Goal: Find specific page/section: Find specific page/section

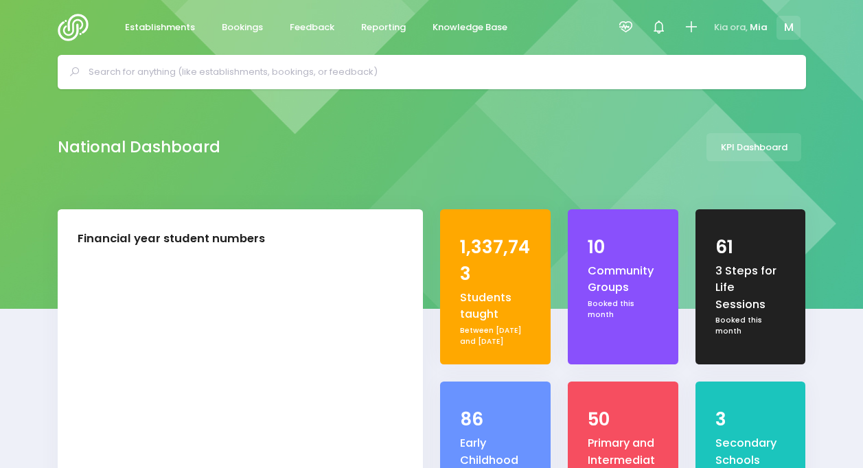
select select "5"
click at [387, 26] on span "Reporting" at bounding box center [383, 28] width 45 height 14
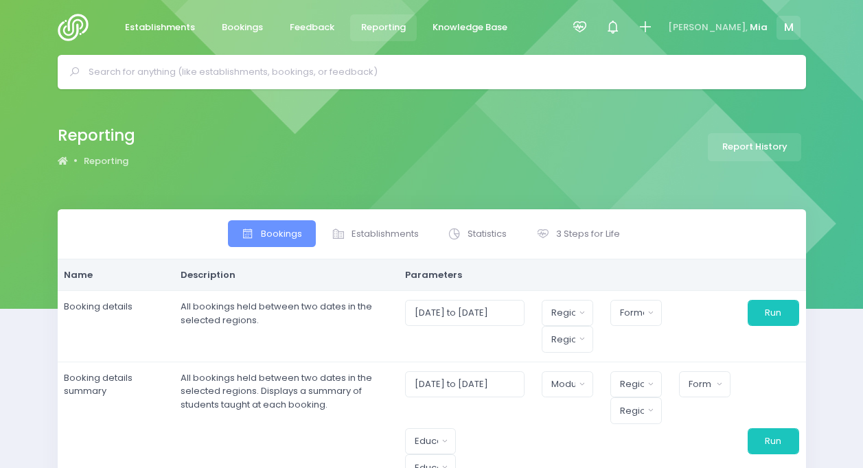
select select
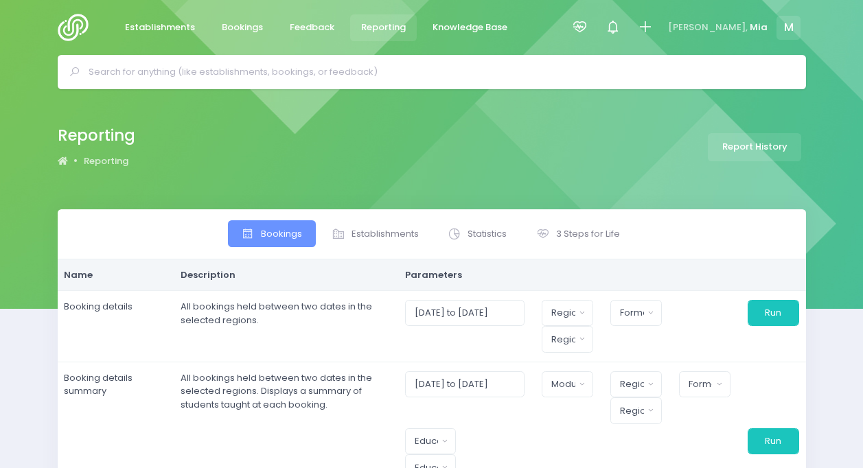
select select
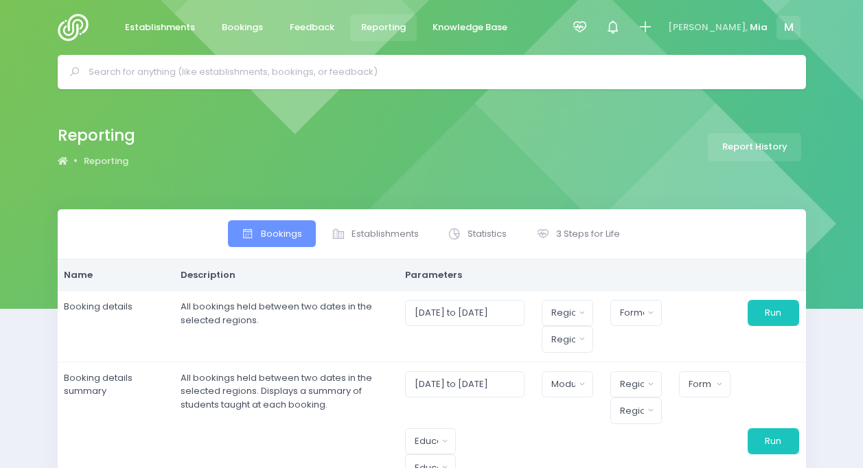
select select
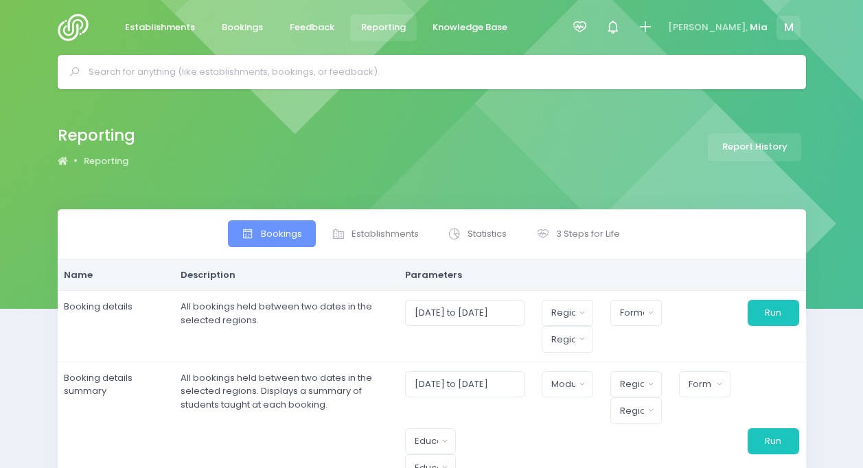
select select
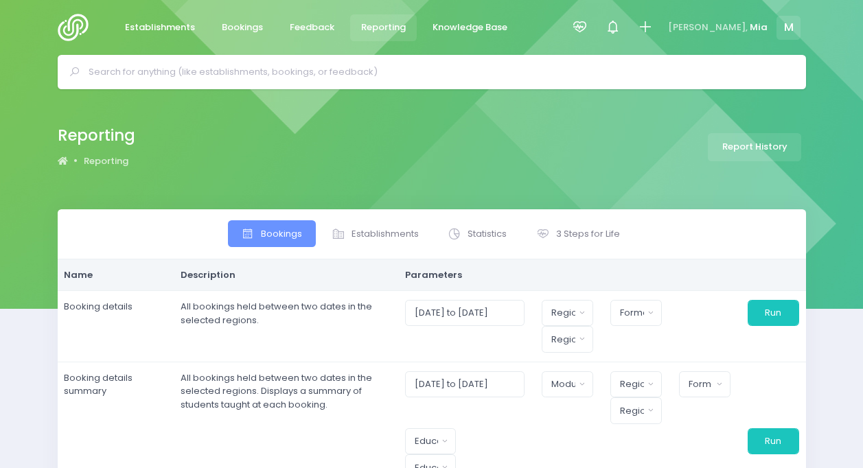
select select
click at [588, 25] on icon at bounding box center [580, 27] width 16 height 16
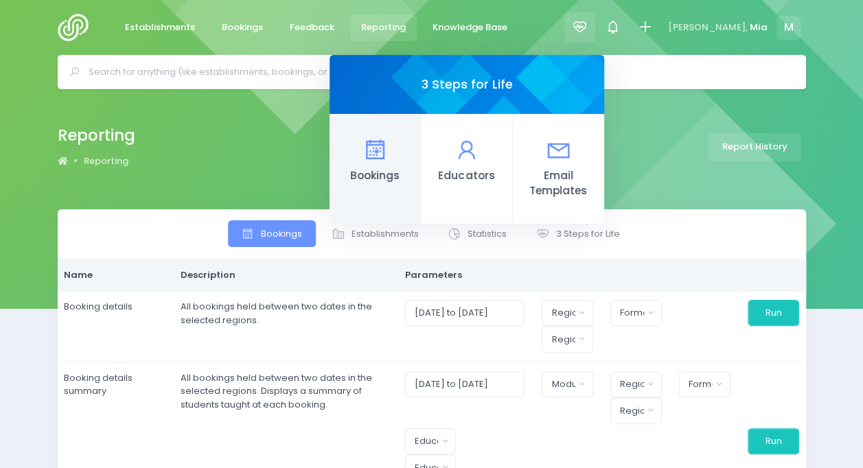
click at [389, 155] on icon at bounding box center [375, 150] width 27 height 27
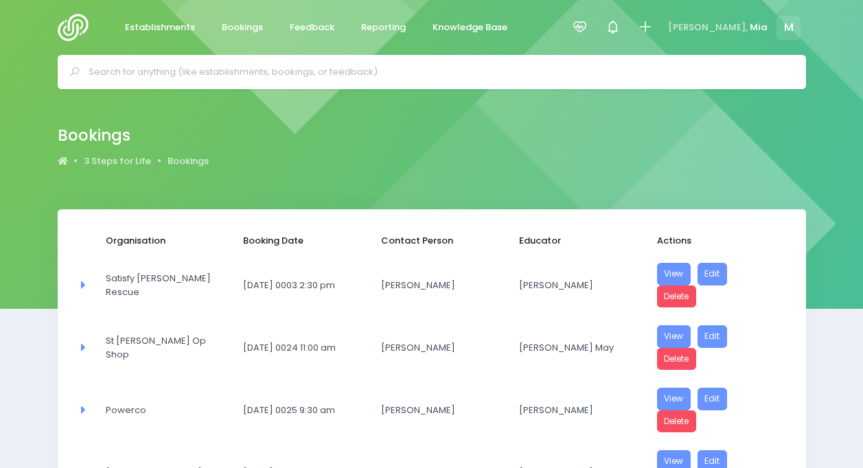
select select "20"
